Goal: Find specific page/section: Find specific page/section

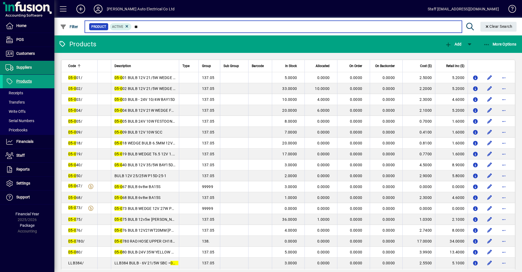
type input "*"
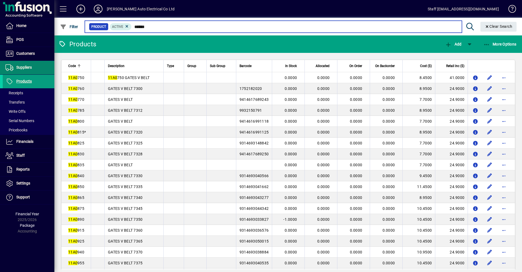
type input "*******"
